Goal: Information Seeking & Learning: Learn about a topic

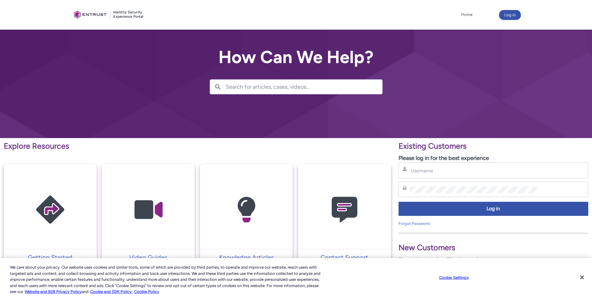
click at [265, 87] on input "Search for articles, cases, videos..." at bounding box center [304, 87] width 157 height 14
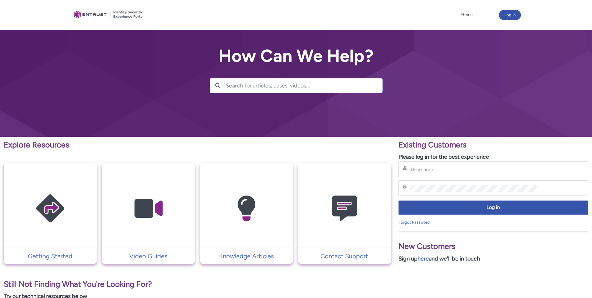
scroll to position [1, 0]
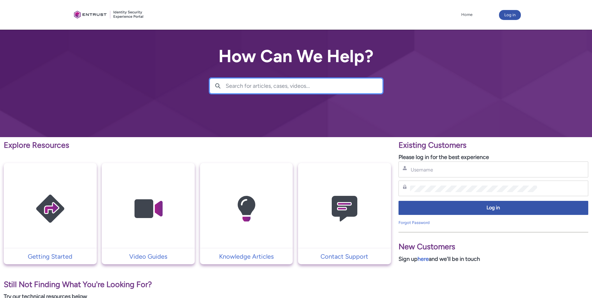
click at [272, 85] on input "Search for articles, cases, videos..." at bounding box center [304, 86] width 157 height 14
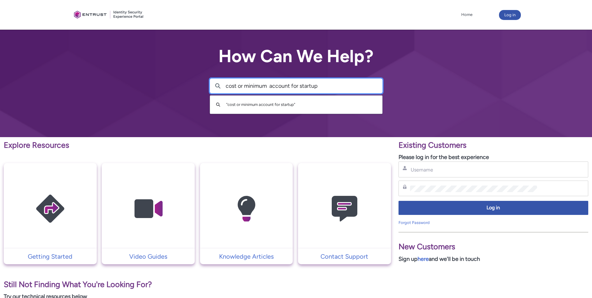
type input "cost or minimum account for startup"
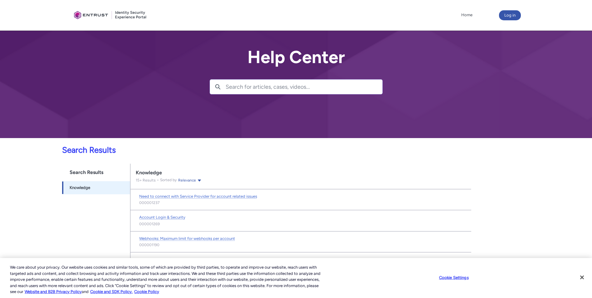
click at [94, 15] on div at bounding box center [110, 15] width 78 height 24
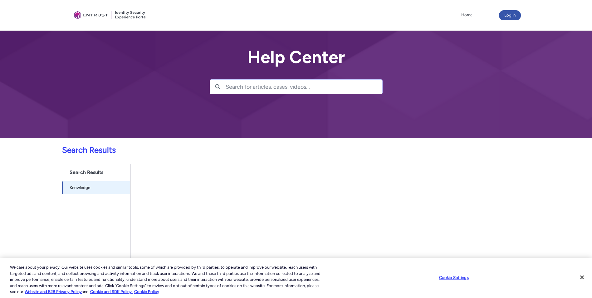
click at [99, 14] on div at bounding box center [110, 15] width 78 height 24
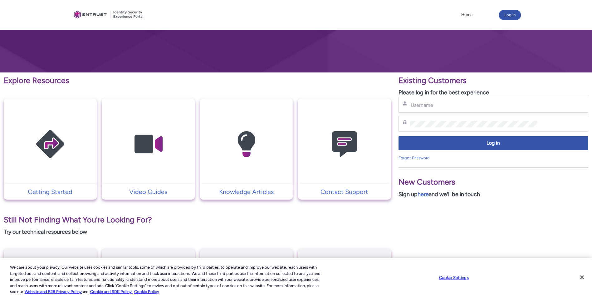
scroll to position [70, 0]
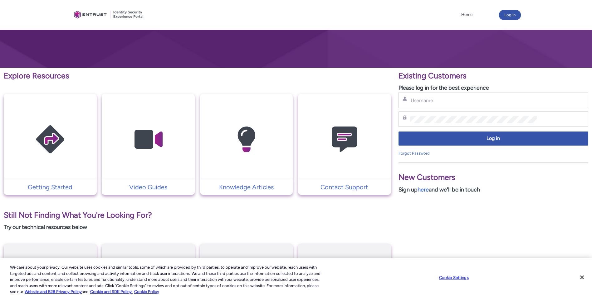
click at [45, 136] on img at bounding box center [50, 139] width 59 height 67
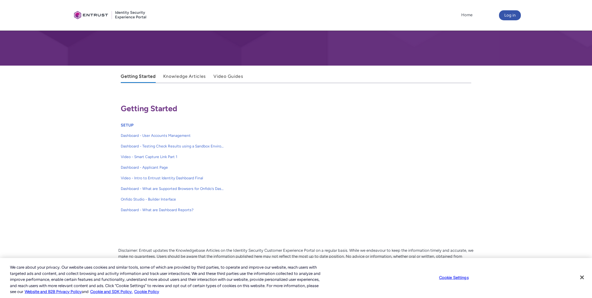
scroll to position [96, 0]
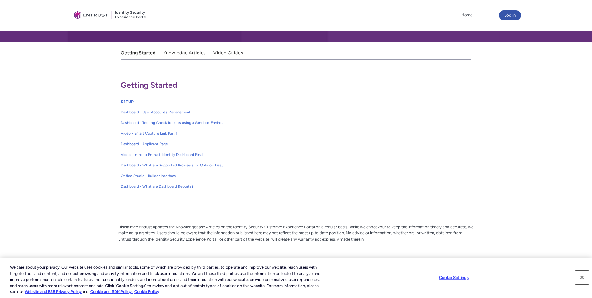
click at [583, 275] on button "Close" at bounding box center [582, 277] width 14 height 14
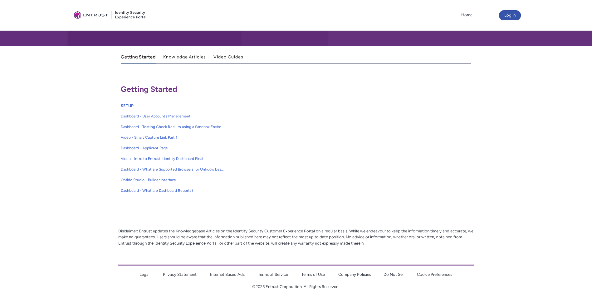
scroll to position [88, 0]
